Goal: Task Accomplishment & Management: Use online tool/utility

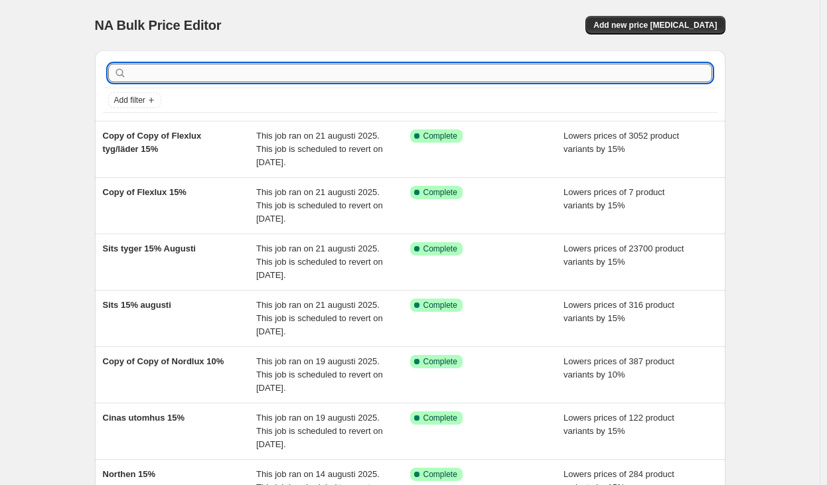
click at [271, 75] on input "text" at bounding box center [420, 73] width 583 height 19
type input "fjäder"
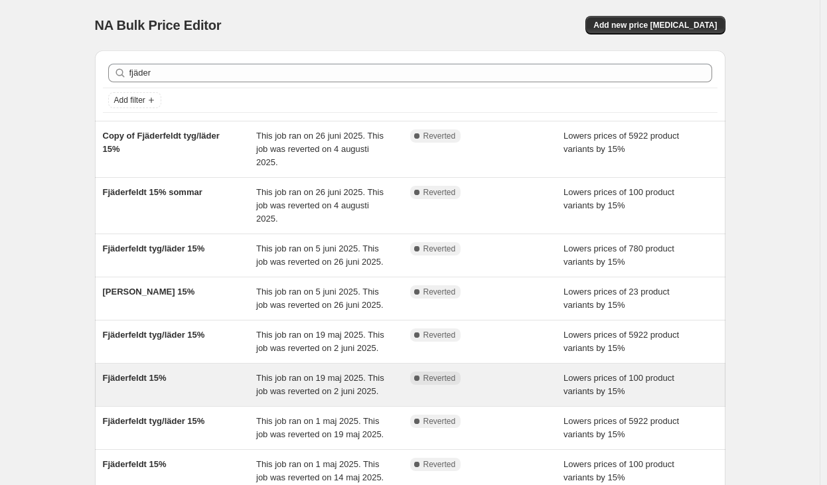
click at [321, 386] on span "This job ran on 19 maj 2025. This job was reverted on 2 juni 2025." at bounding box center [320, 384] width 128 height 23
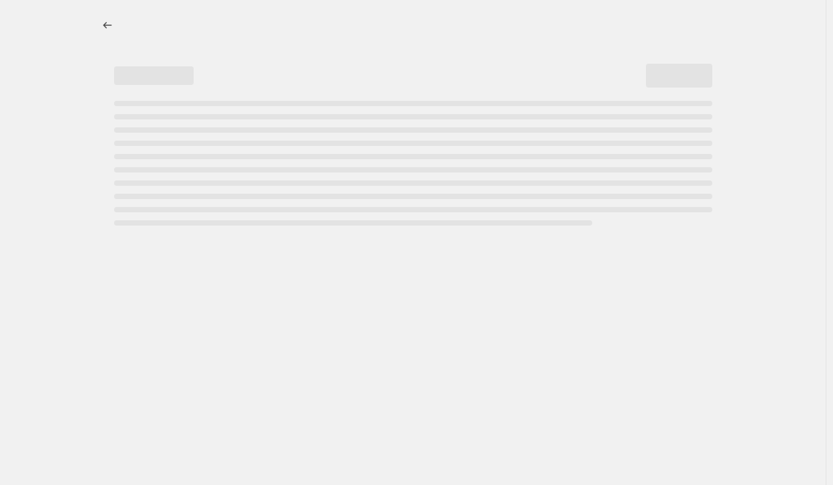
select select "percentage"
select select "product_status"
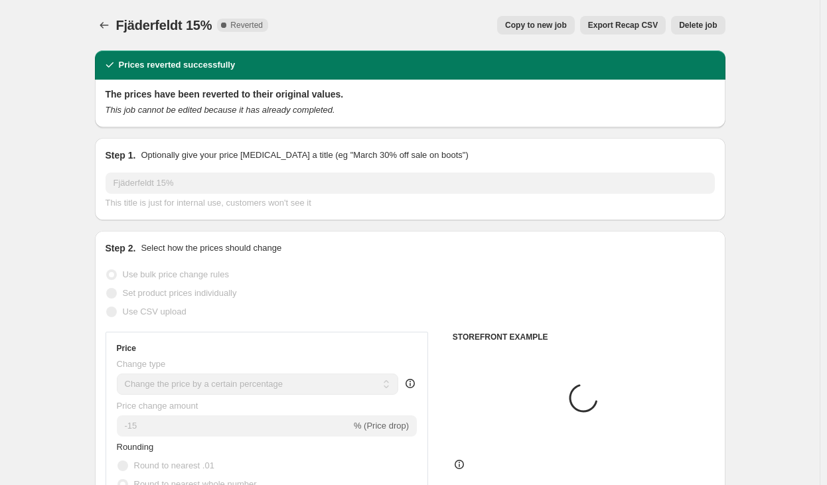
select select "vendor"
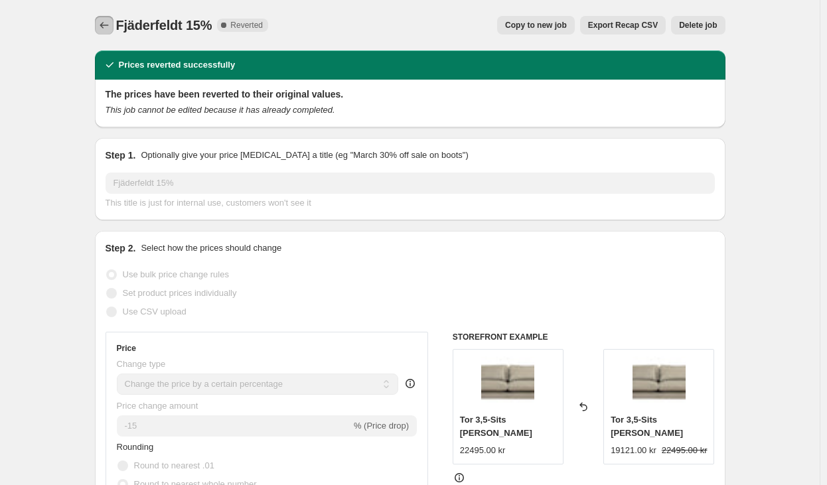
click at [105, 19] on button "Price change jobs" at bounding box center [104, 25] width 19 height 19
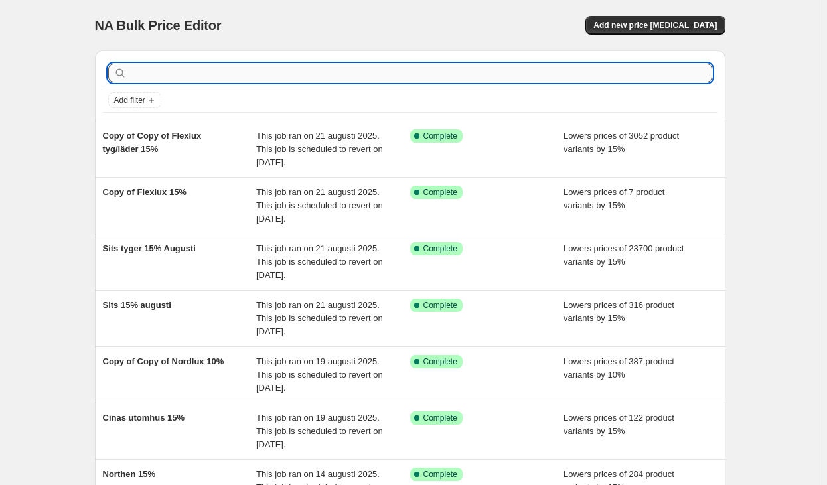
click at [236, 72] on input "text" at bounding box center [420, 73] width 583 height 19
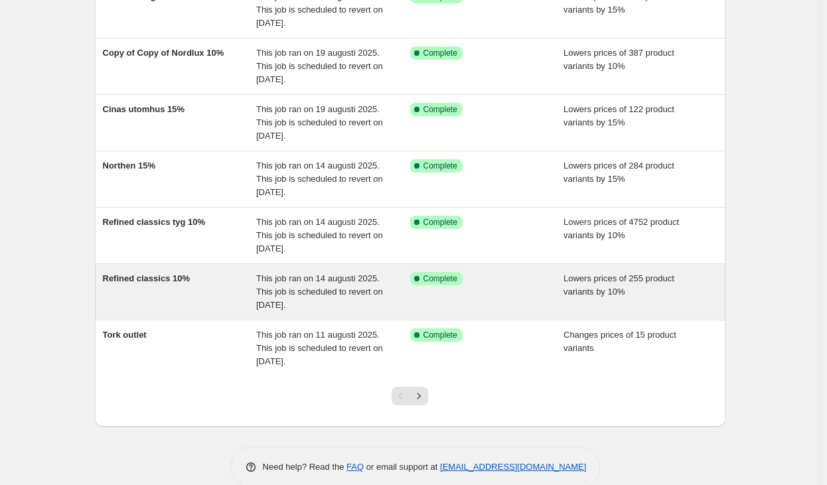
scroll to position [331, 0]
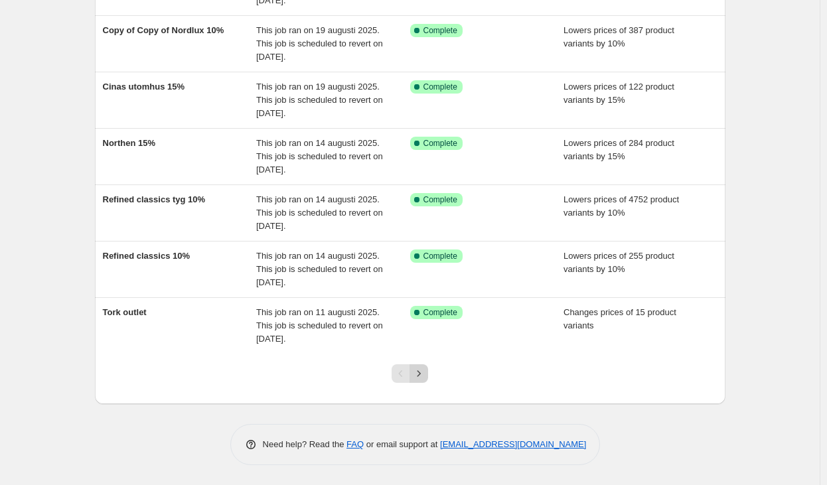
click at [419, 373] on icon "Next" at bounding box center [418, 373] width 13 height 13
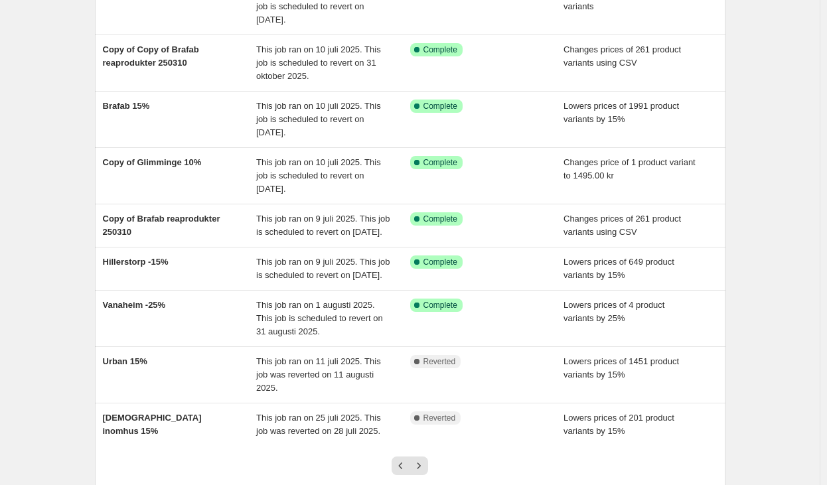
scroll to position [265, 0]
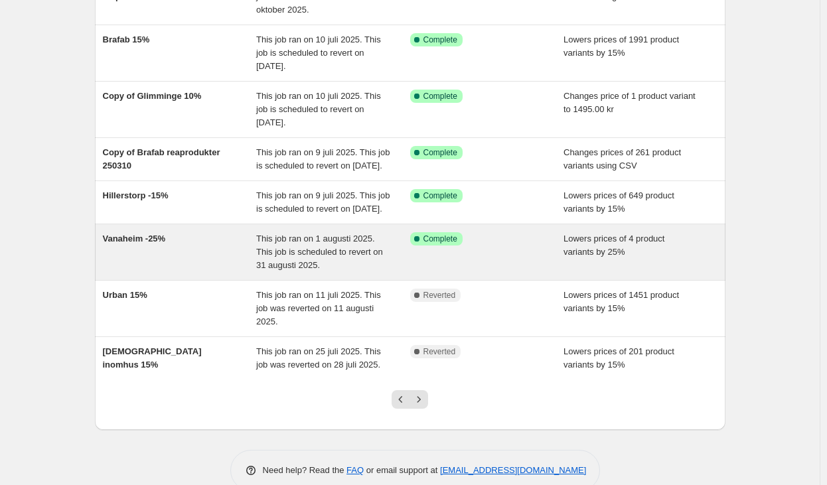
click at [359, 270] on span "This job ran on 1 augusti 2025. This job is scheduled to revert on 31 augusti 2…" at bounding box center [319, 252] width 127 height 36
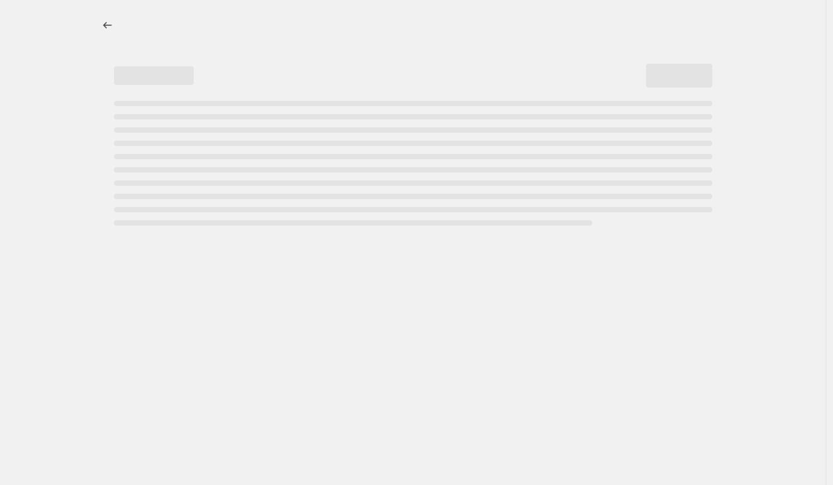
select select "percentage"
select select "product_status"
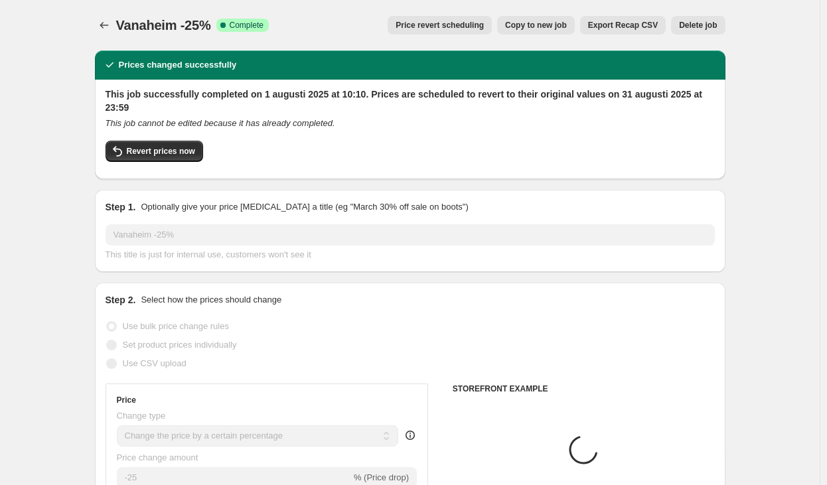
select select "tag"
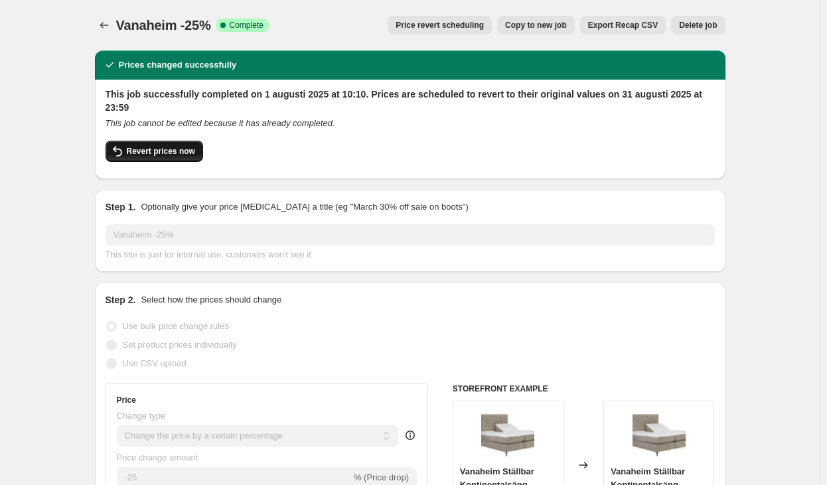
click at [155, 154] on span "Revert prices now" at bounding box center [161, 151] width 68 height 11
checkbox input "false"
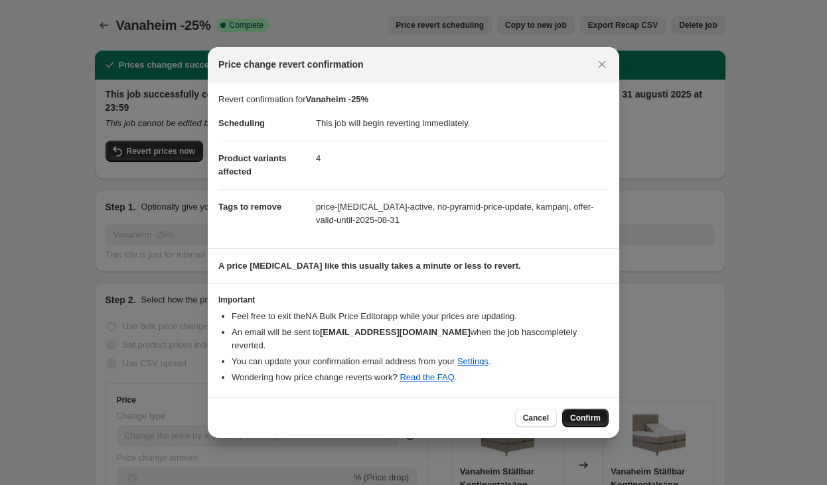
click at [591, 415] on span "Confirm" at bounding box center [585, 418] width 31 height 11
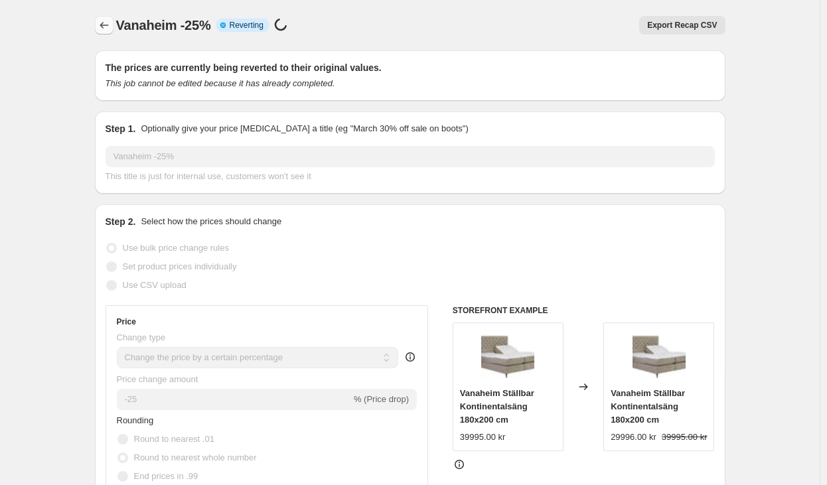
click at [107, 25] on icon "Price change jobs" at bounding box center [104, 25] width 13 height 13
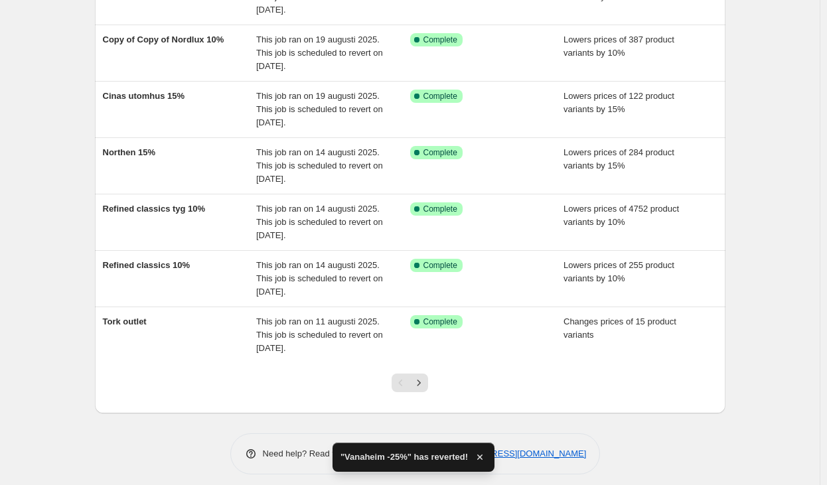
scroll to position [331, 0]
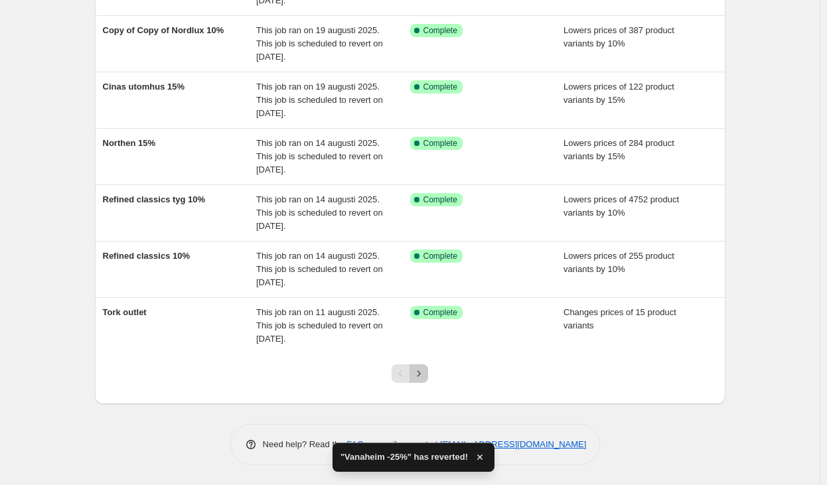
click at [415, 366] on button "Next" at bounding box center [418, 373] width 19 height 19
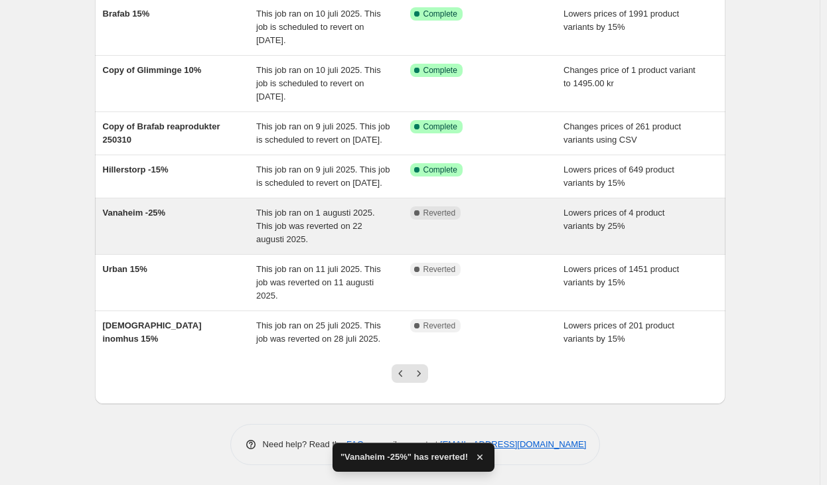
scroll to position [318, 0]
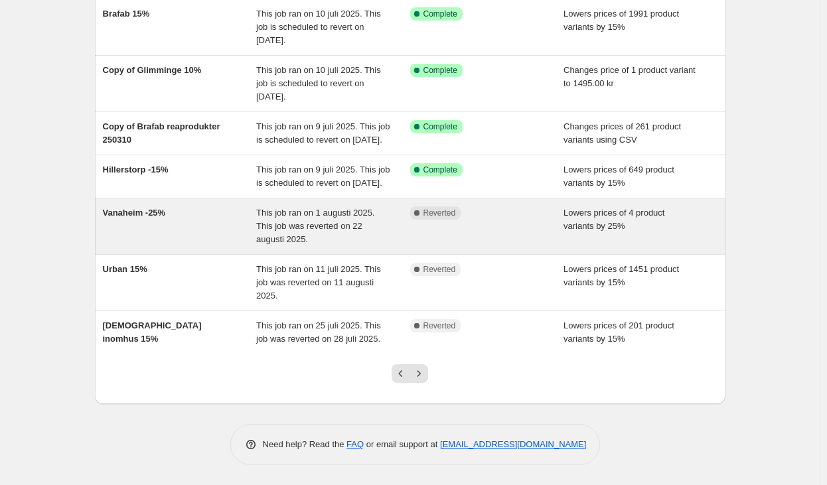
click at [343, 234] on div "This job ran on 1 augusti 2025. This job was reverted on 22 augusti 2025." at bounding box center [333, 226] width 154 height 40
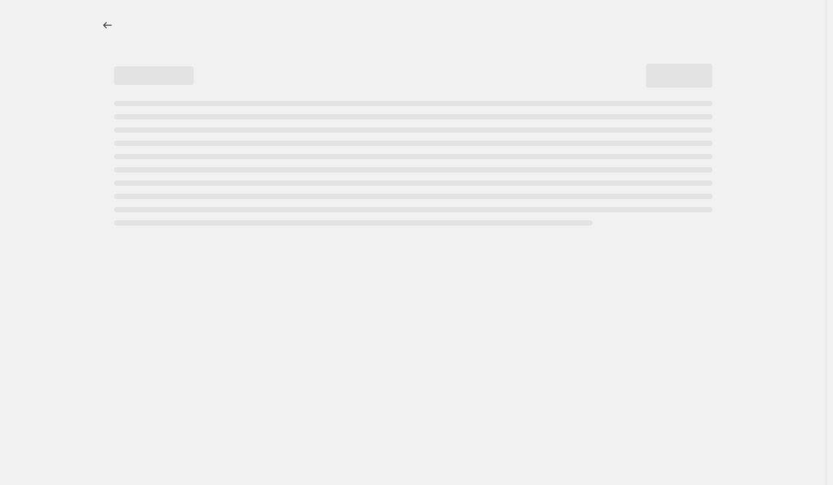
select select "percentage"
select select "product_status"
select select "tag"
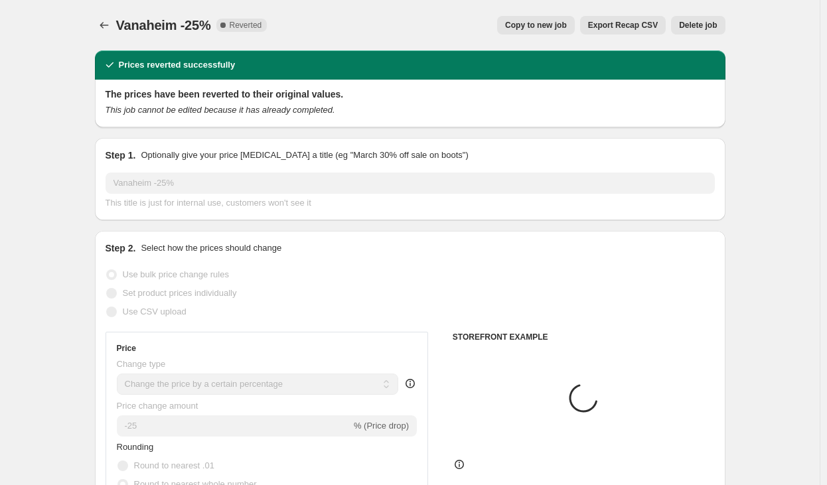
click at [542, 22] on span "Copy to new job" at bounding box center [536, 25] width 62 height 11
select select "percentage"
select select "product_status"
select select "tag"
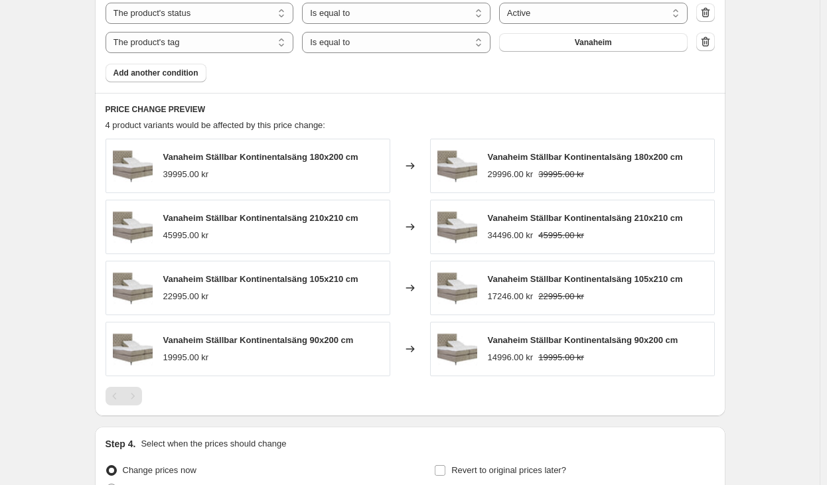
scroll to position [1050, 0]
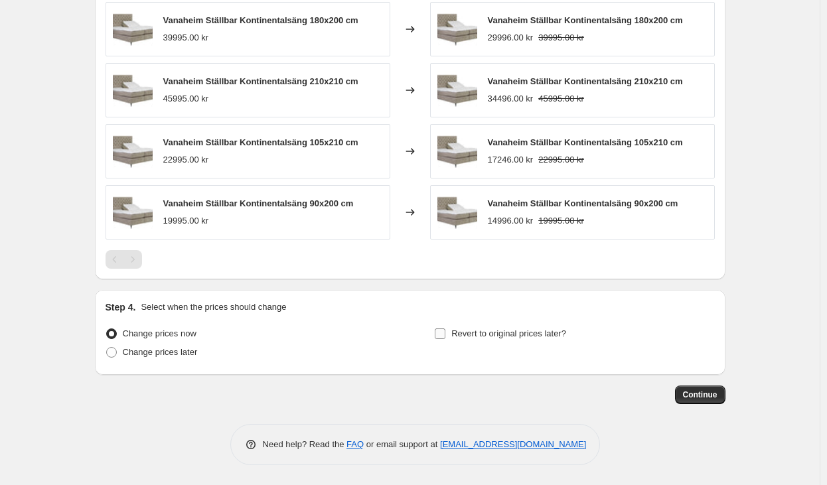
click at [464, 335] on span "Revert to original prices later?" at bounding box center [508, 333] width 115 height 10
click at [445, 335] on input "Revert to original prices later?" at bounding box center [440, 333] width 11 height 11
checkbox input "true"
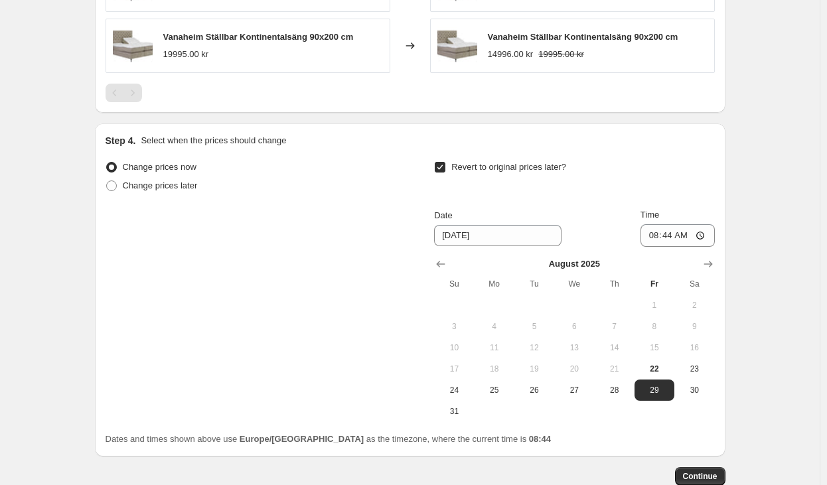
scroll to position [1298, 0]
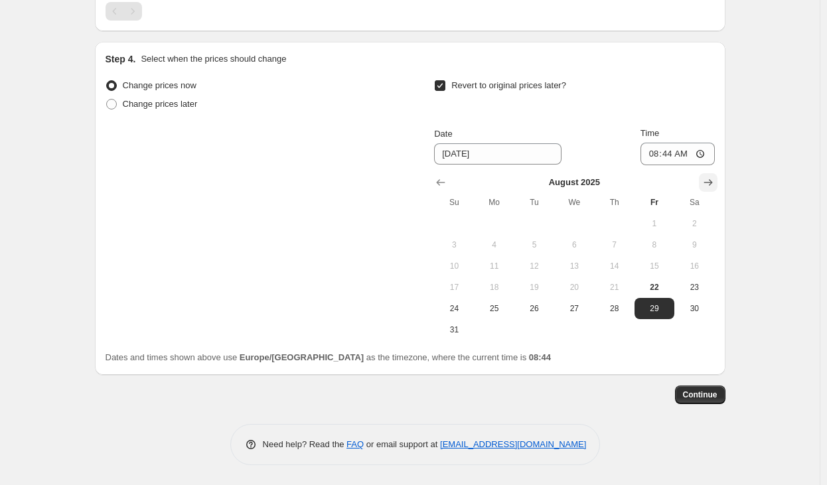
click at [713, 179] on icon "Show next month, September 2025" at bounding box center [707, 182] width 13 height 13
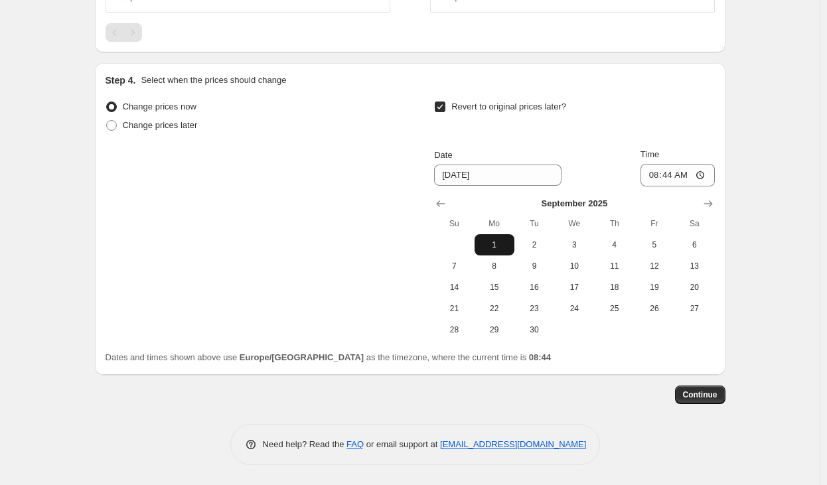
click at [508, 240] on span "1" at bounding box center [494, 245] width 29 height 11
click at [439, 201] on icon "Show previous month, August 2025" at bounding box center [440, 203] width 13 height 13
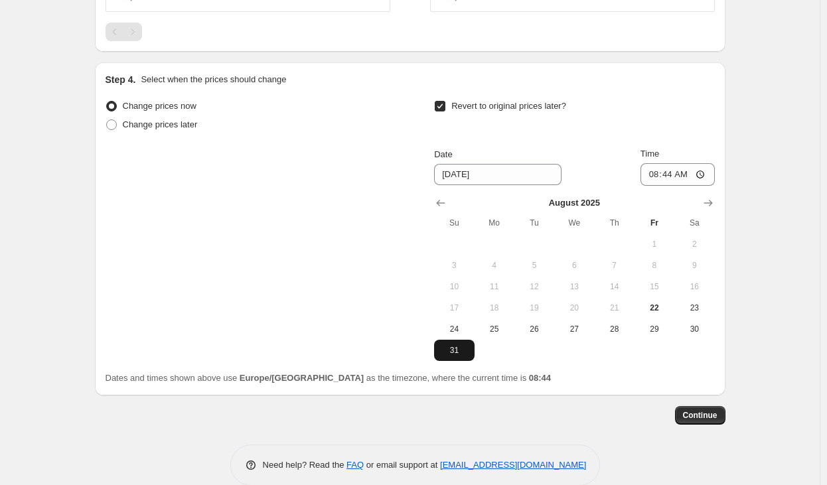
click at [460, 350] on span "31" at bounding box center [453, 350] width 29 height 11
type input "[DATE]"
click at [674, 176] on input "08:44" at bounding box center [677, 174] width 74 height 23
type input "23:49"
click at [723, 424] on button "Continue" at bounding box center [700, 415] width 50 height 19
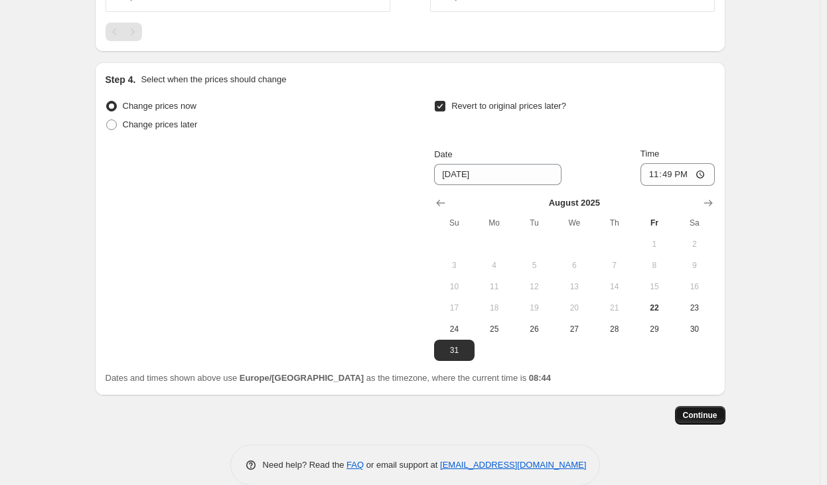
scroll to position [0, 0]
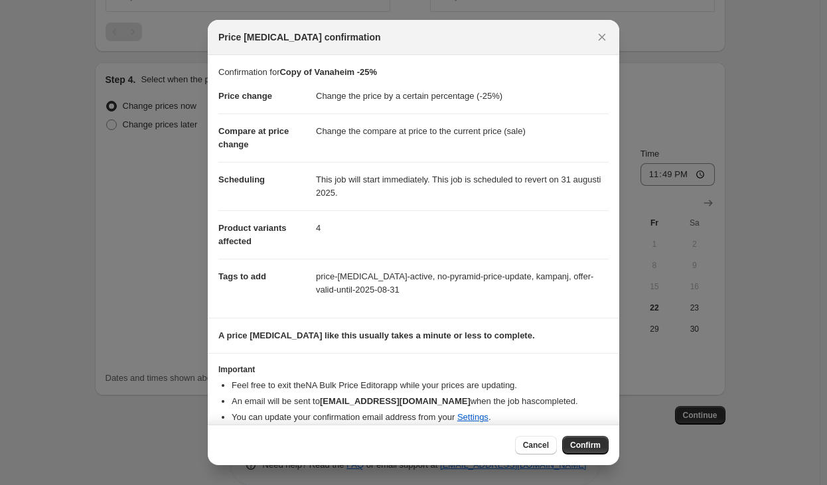
click at [598, 446] on span "Confirm" at bounding box center [585, 445] width 31 height 11
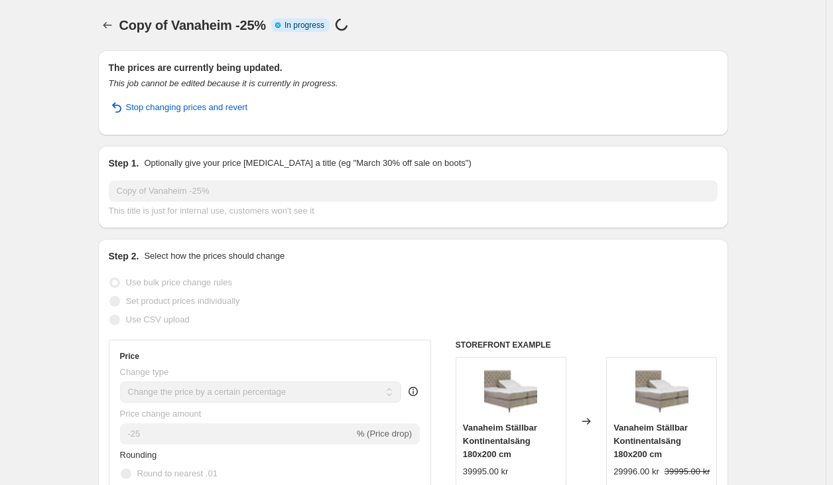
select select "percentage"
select select "product_status"
select select "tag"
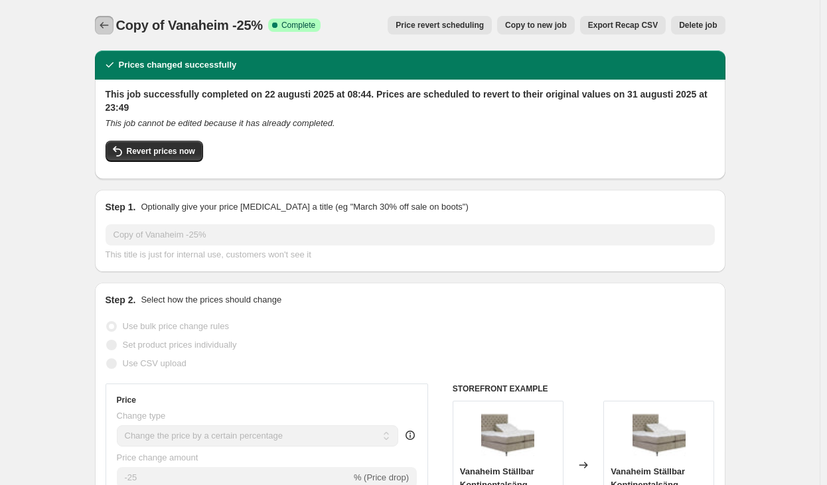
click at [103, 25] on icon "Price change jobs" at bounding box center [104, 25] width 13 height 13
